Goal: Transaction & Acquisition: Purchase product/service

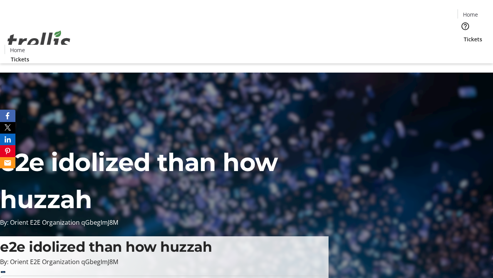
click at [464, 35] on span "Tickets" at bounding box center [473, 39] width 19 height 8
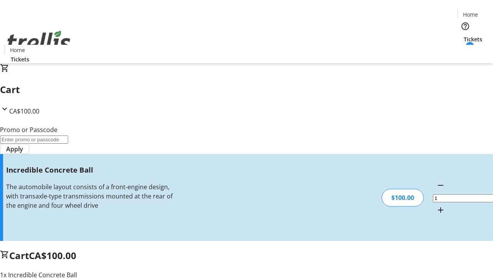
type input "FREE"
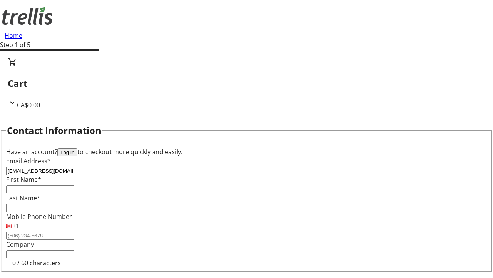
type input "[EMAIL_ADDRESS][DOMAIN_NAME]"
type input "Myrtle"
type input "Funk"
